Goal: Task Accomplishment & Management: Use online tool/utility

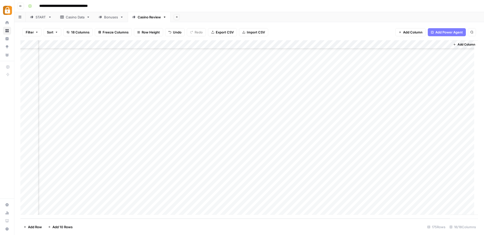
scroll to position [1338, 499]
click at [319, 196] on div "Add Column" at bounding box center [249, 129] width 458 height 179
